Goal: Task Accomplishment & Management: Manage account settings

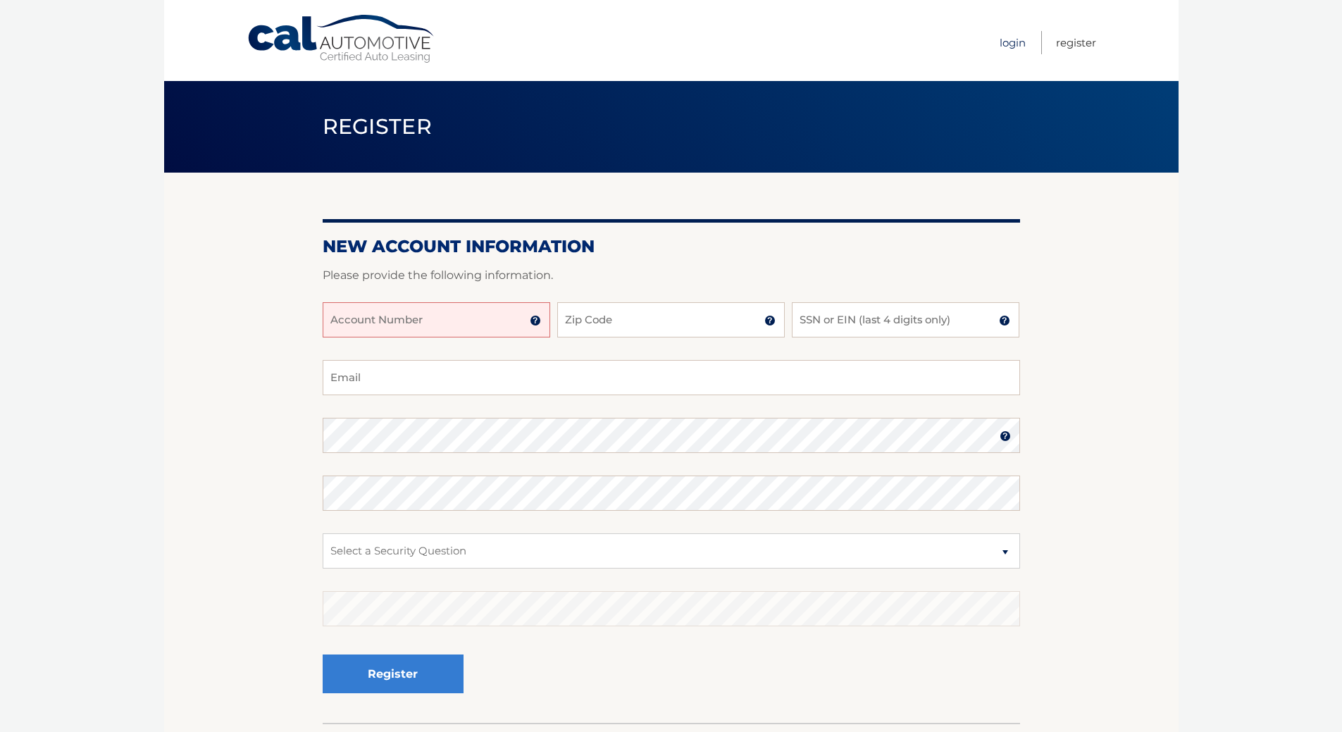
click at [1000, 39] on link "Login" at bounding box center [1013, 42] width 26 height 23
click at [1000, 42] on link "Login" at bounding box center [1013, 42] width 26 height 23
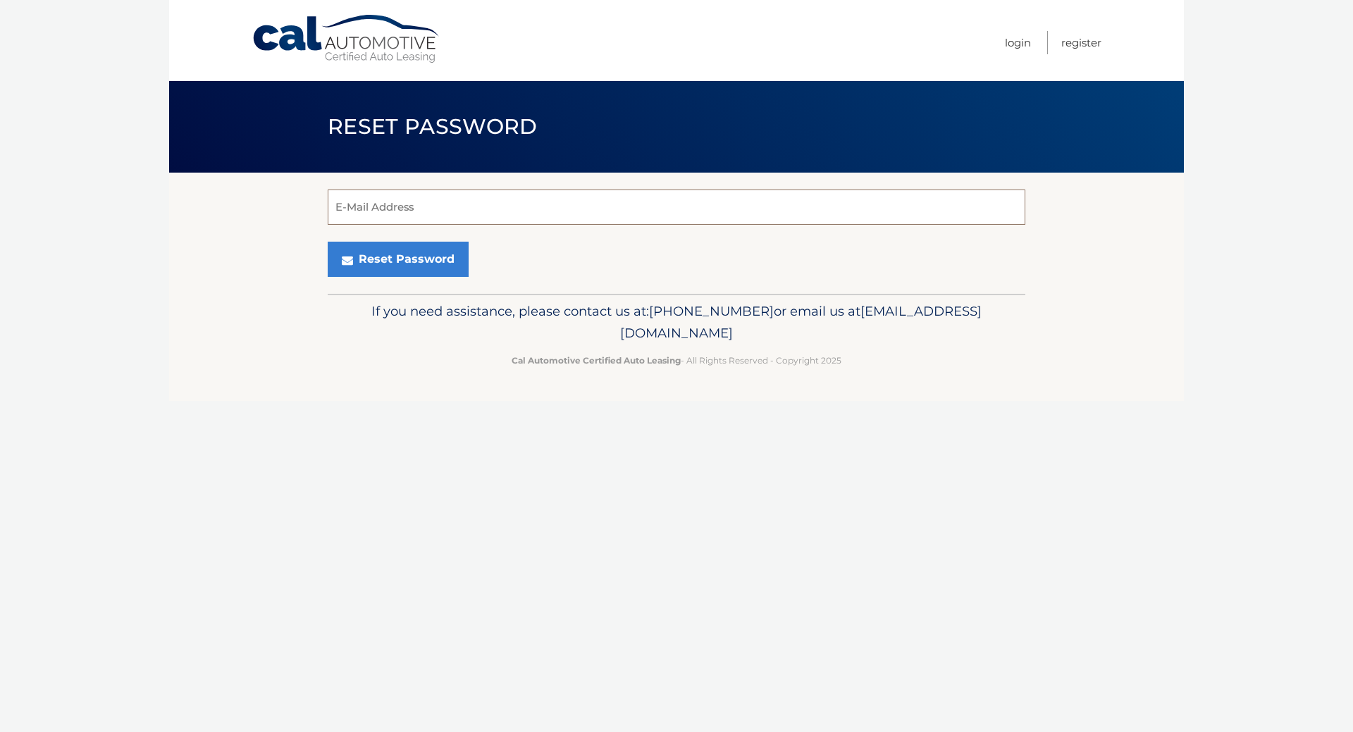
click at [398, 221] on input "E-Mail Address" at bounding box center [677, 207] width 698 height 35
drag, startPoint x: 471, startPoint y: 221, endPoint x: 310, endPoint y: 205, distance: 161.4
click at [310, 205] on section "katyliliz1100@verizon.net E-Mail Address Reset Password" at bounding box center [676, 233] width 1015 height 121
type input "katyliz100@verizon.net"
click at [416, 277] on button "Reset Password" at bounding box center [398, 259] width 141 height 35
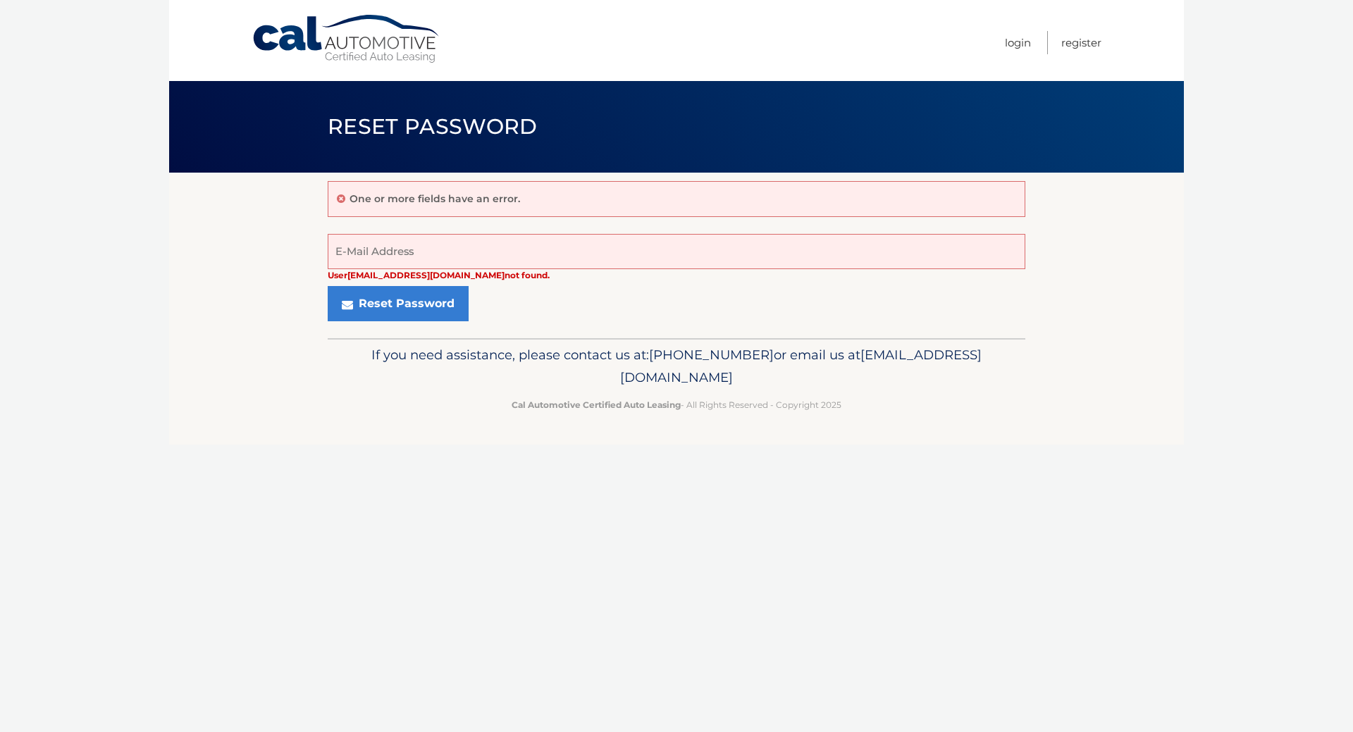
click at [447, 202] on p "One or more fields have an error." at bounding box center [434, 198] width 171 height 13
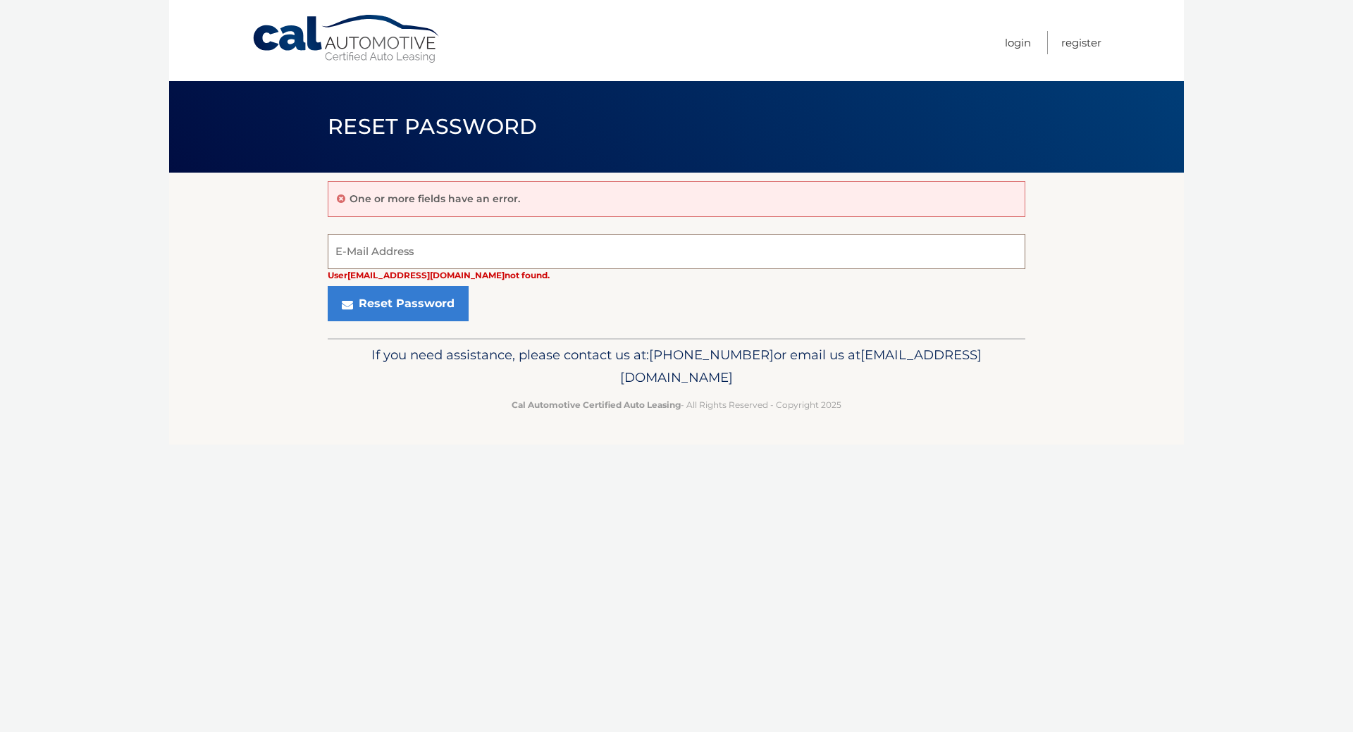
click at [426, 269] on input "E-Mail Address" at bounding box center [677, 251] width 698 height 35
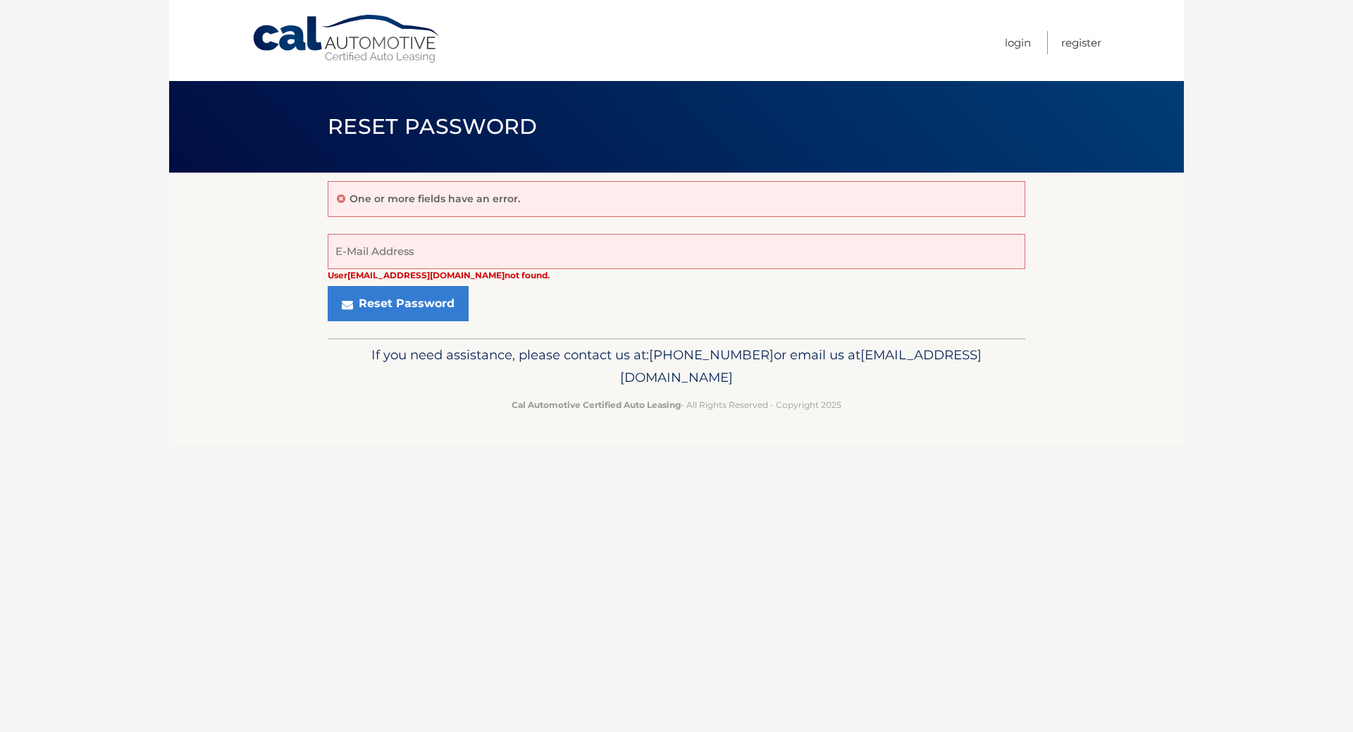
click at [558, 204] on div "One or more fields have an error." at bounding box center [677, 199] width 698 height 36
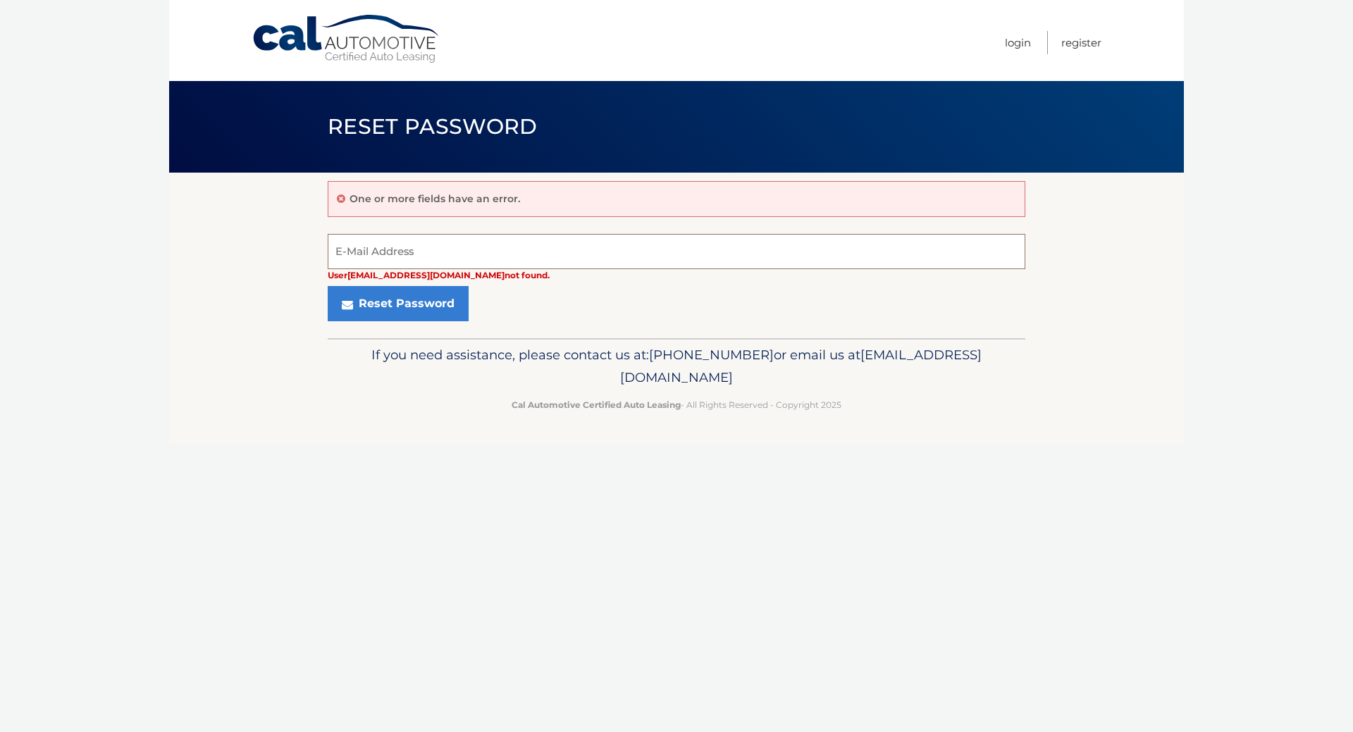
click at [426, 263] on input "E-Mail Address" at bounding box center [677, 251] width 698 height 35
drag, startPoint x: 478, startPoint y: 271, endPoint x: 258, endPoint y: 262, distance: 220.7
click at [275, 263] on section "One or more fields have an error. katyliliz1100@verizon.net User katyliz100@ver…" at bounding box center [676, 256] width 1015 height 166
drag, startPoint x: 477, startPoint y: 266, endPoint x: 233, endPoint y: 249, distance: 244.4
click at [259, 248] on section "One or more fields have an error. katyliliz1100@verizon.net User katyliz100@ver…" at bounding box center [676, 256] width 1015 height 166
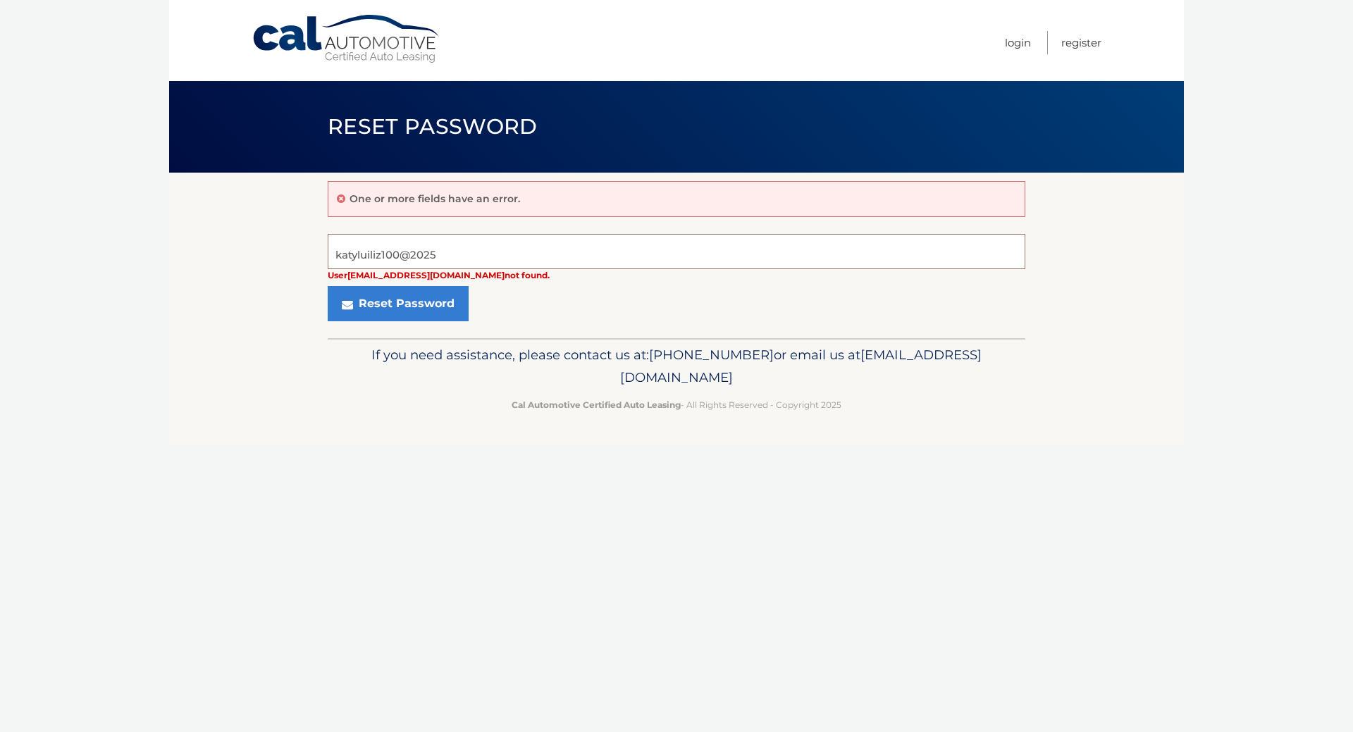
click at [366, 269] on input "katyluiliz100@2025" at bounding box center [677, 251] width 698 height 35
type input "katyliliz100@2025"
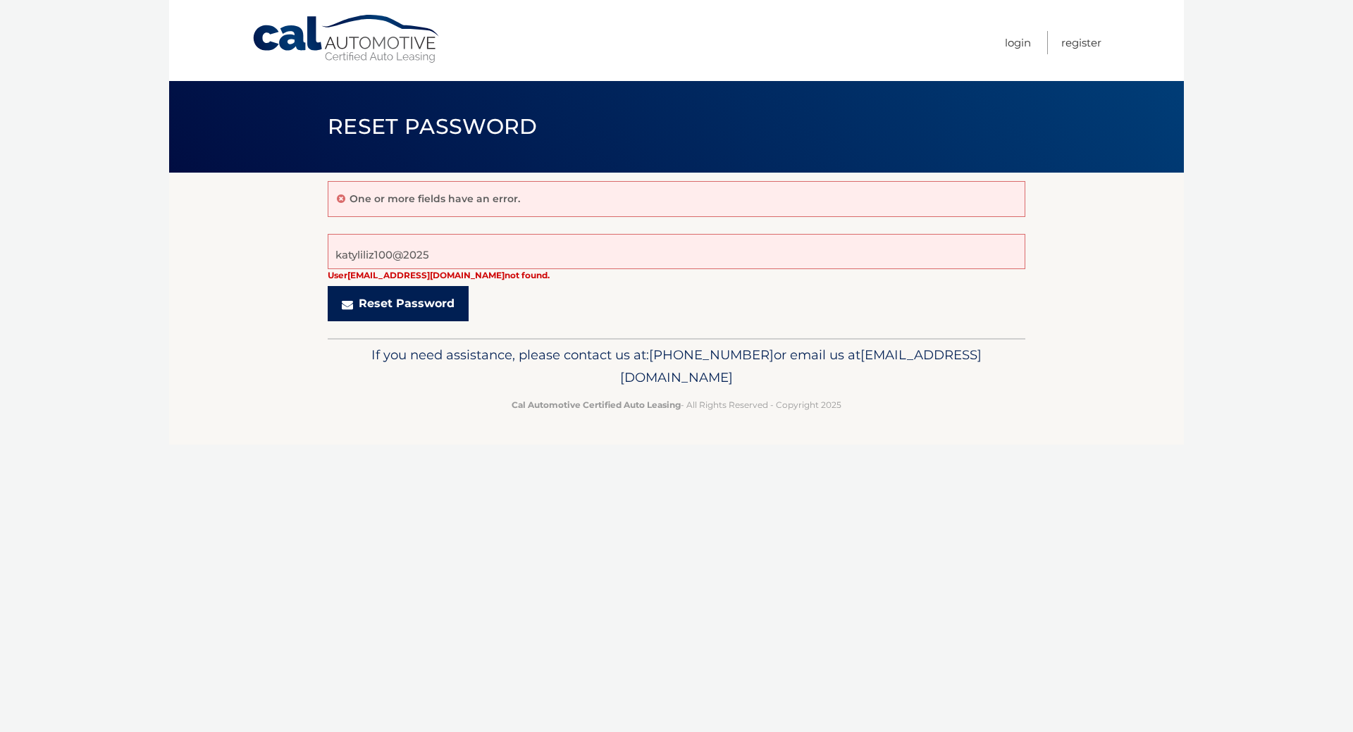
click at [422, 321] on button "Reset Password" at bounding box center [398, 303] width 141 height 35
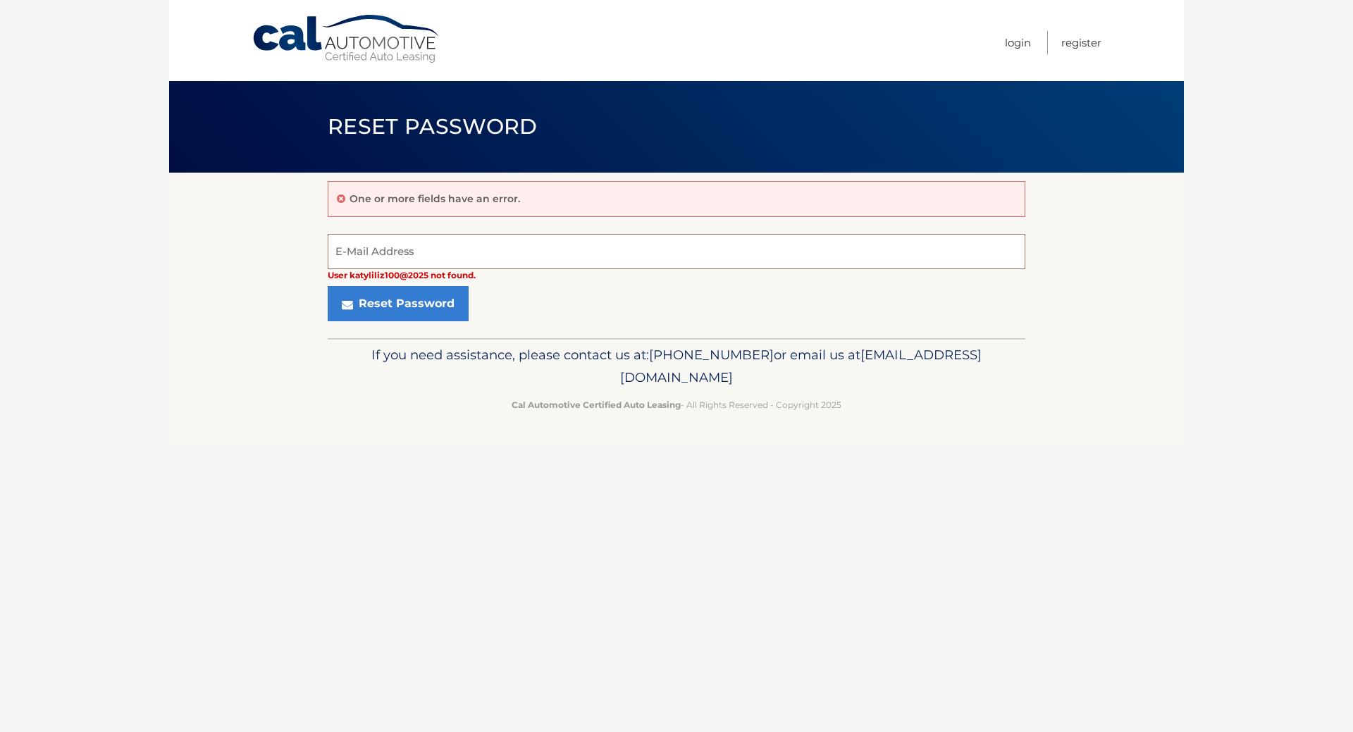
click at [435, 256] on input "E-Mail Address" at bounding box center [677, 251] width 698 height 35
drag, startPoint x: 416, startPoint y: 265, endPoint x: 241, endPoint y: 252, distance: 175.2
click at [275, 261] on section "One or more fields have an error. User katyliliz100@2025 not found. E-Mail Addr…" at bounding box center [676, 256] width 1015 height 166
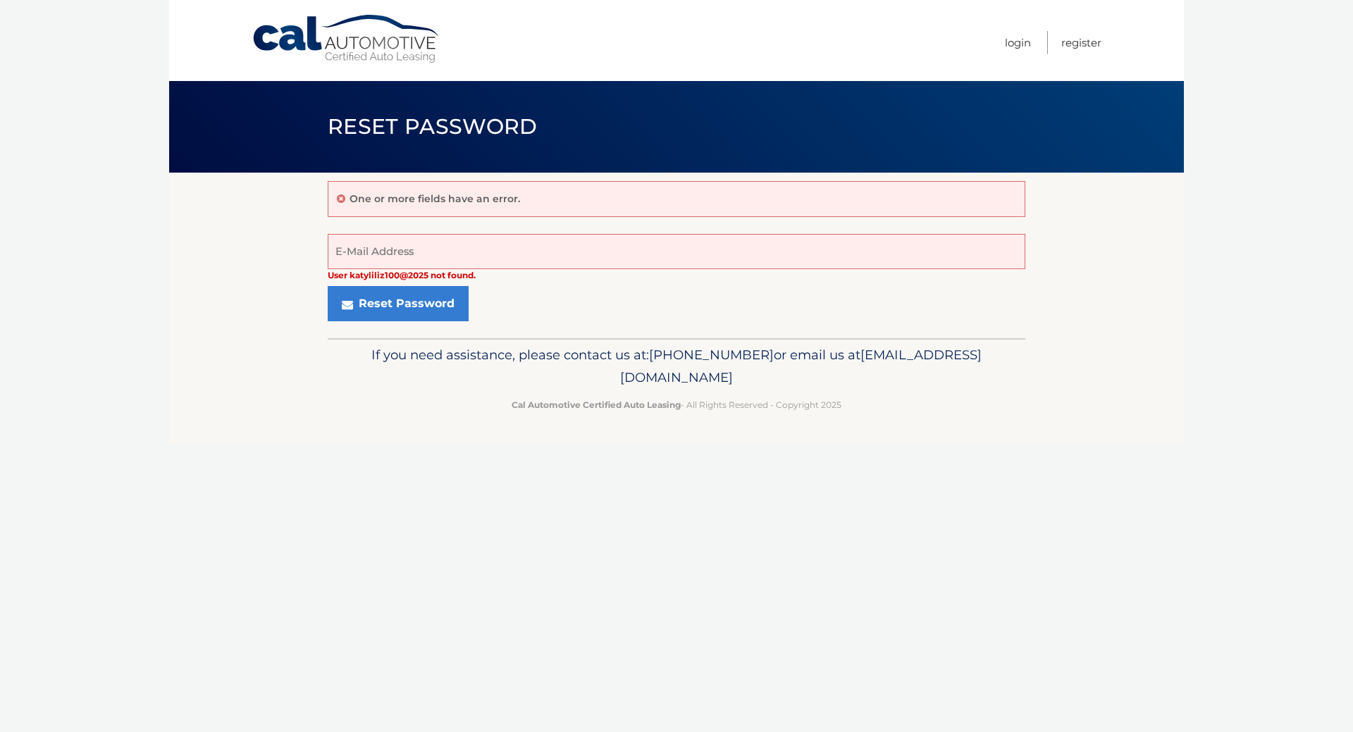
click at [674, 315] on div "Reset Password" at bounding box center [677, 303] width 698 height 35
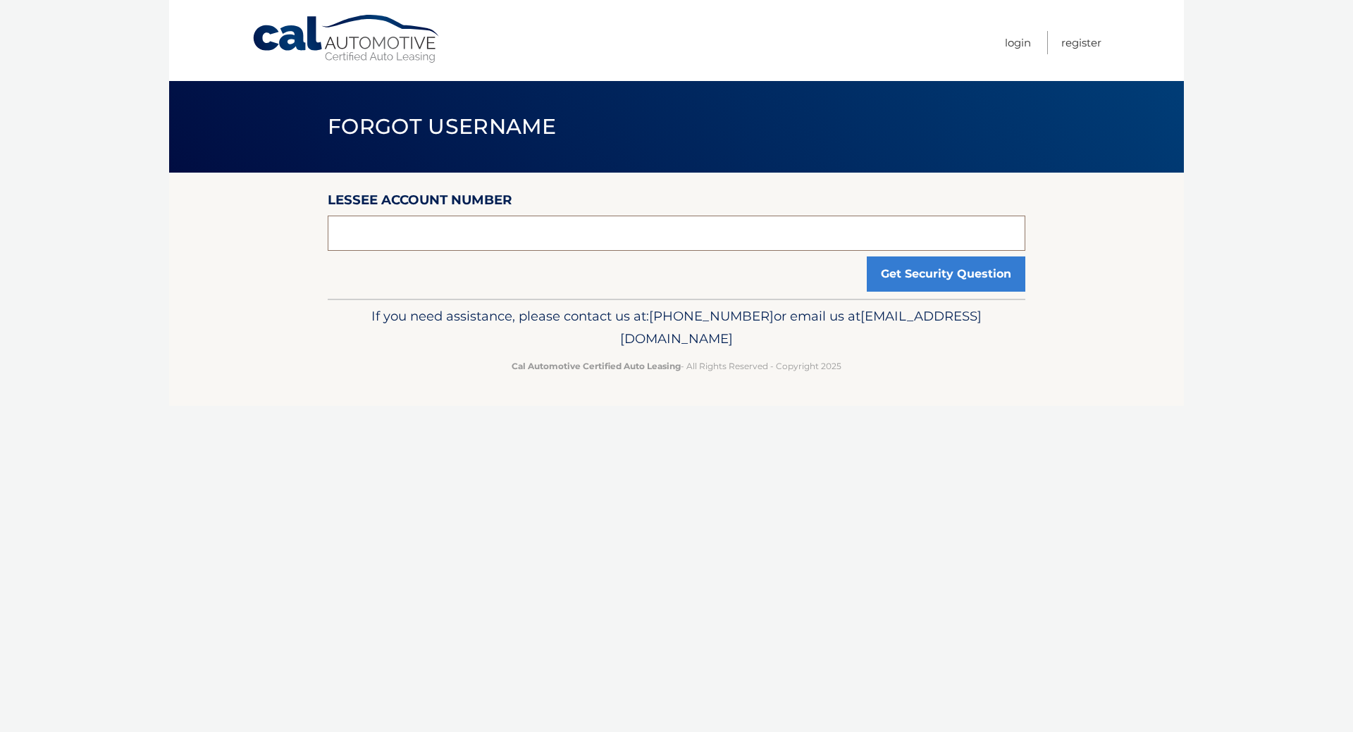
click at [353, 251] on input "text" at bounding box center [677, 233] width 698 height 35
click at [867, 292] on button "Get Security Question" at bounding box center [946, 273] width 159 height 35
